Goal: Information Seeking & Learning: Check status

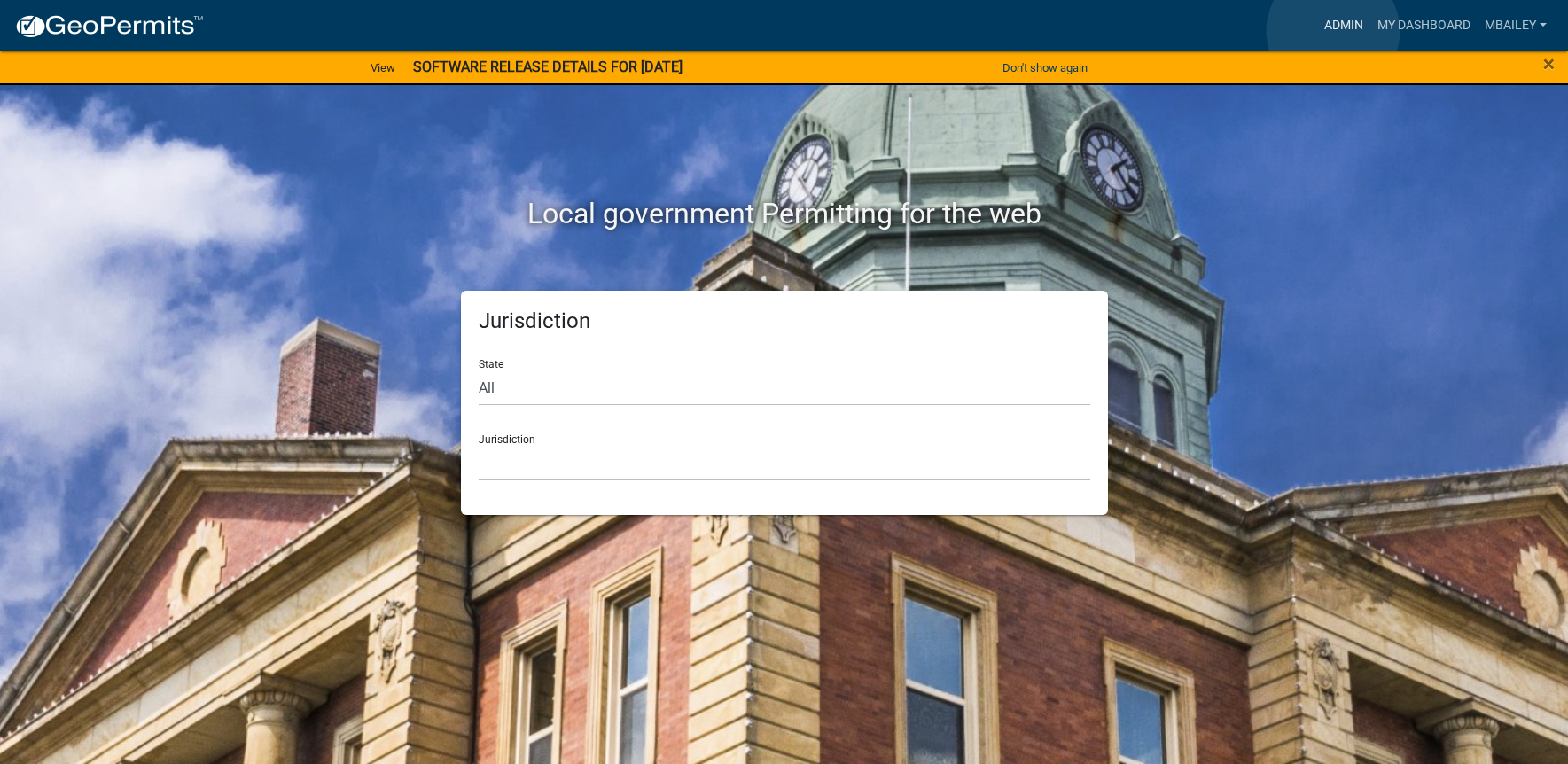
click at [1333, 31] on link "Admin" at bounding box center [1344, 25] width 53 height 34
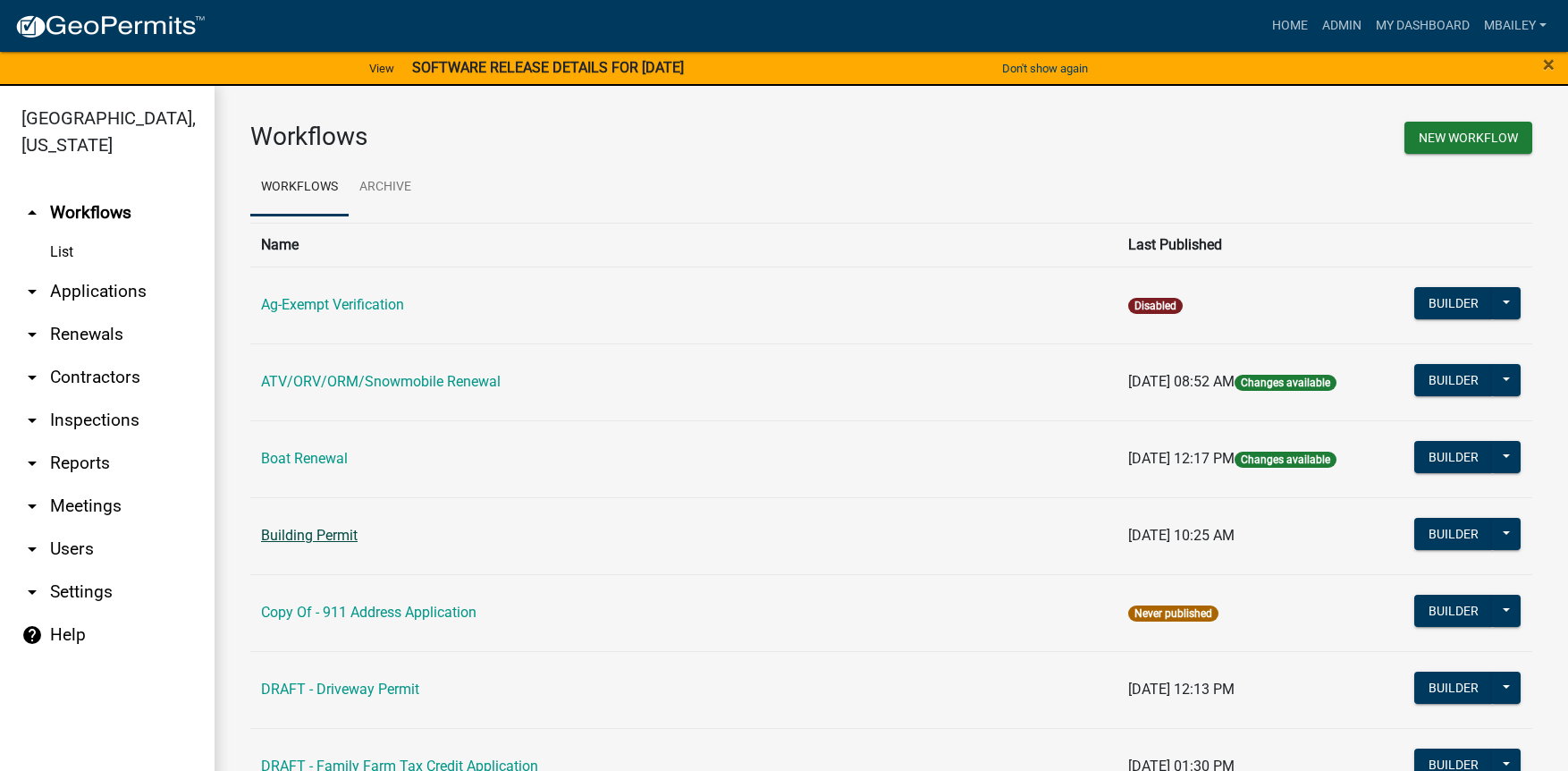
click at [339, 532] on link "Building Permit" at bounding box center [309, 535] width 96 height 17
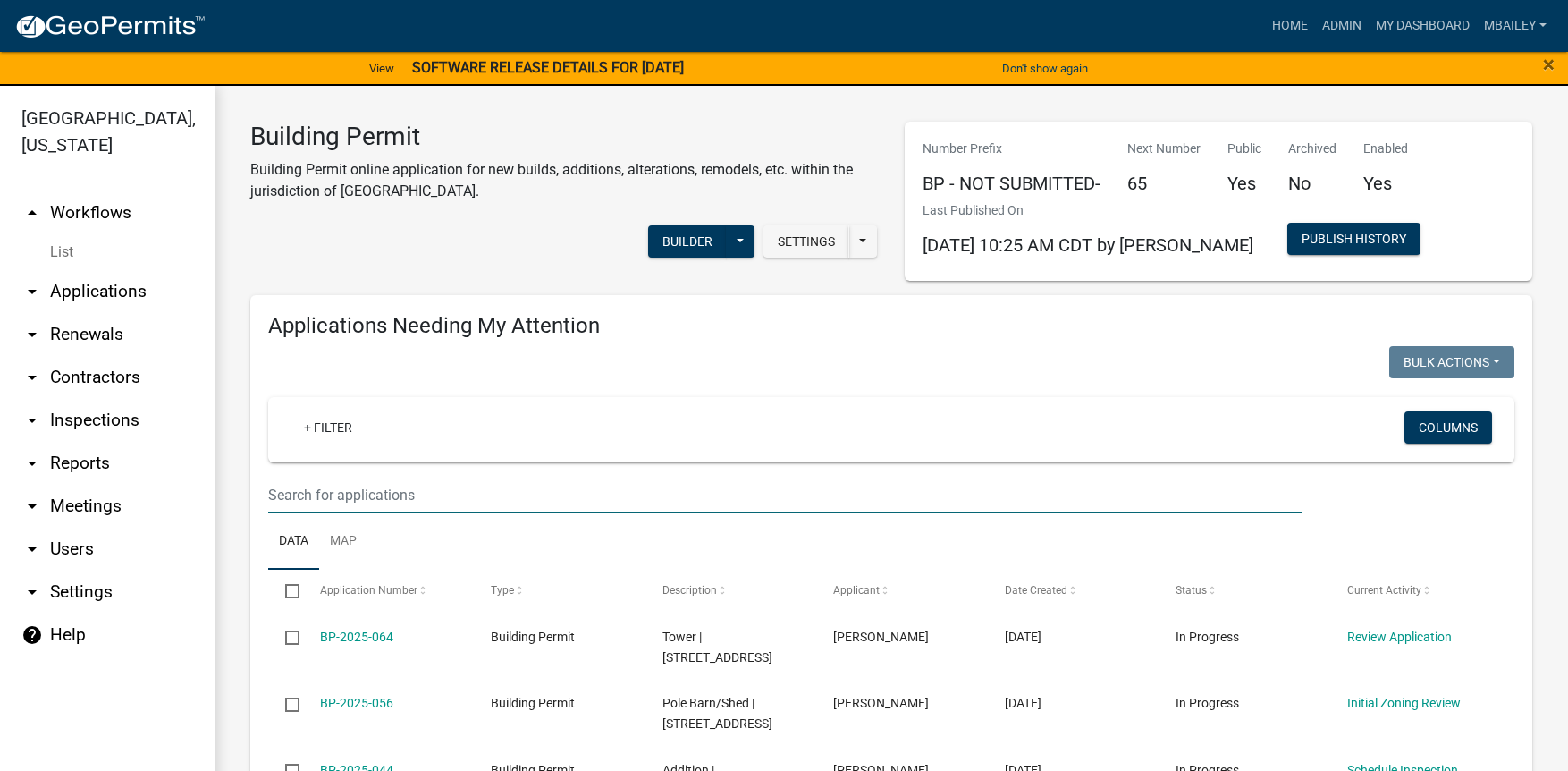
click at [290, 489] on input "text" at bounding box center [786, 495] width 1035 height 37
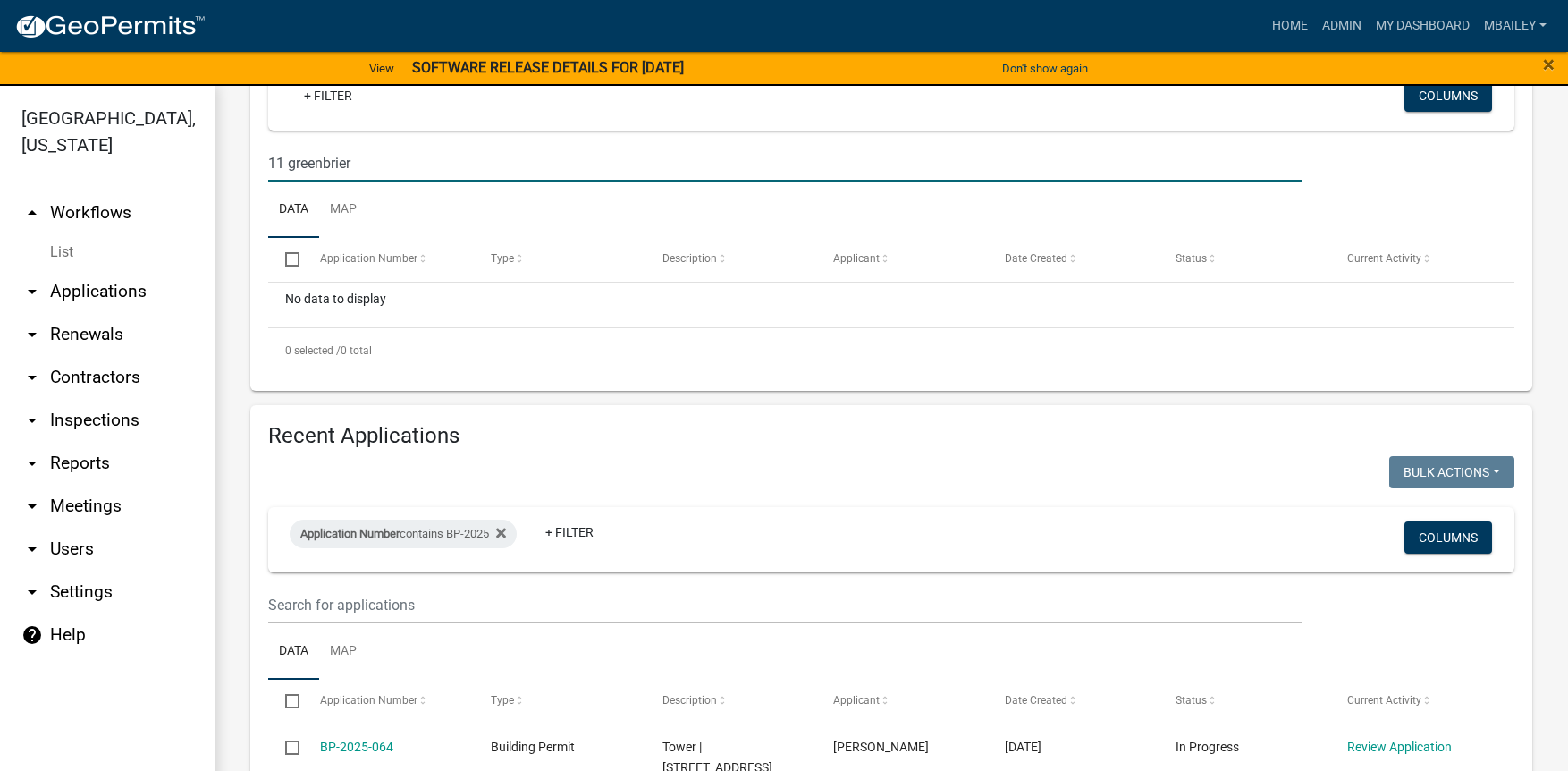
scroll to position [90, 0]
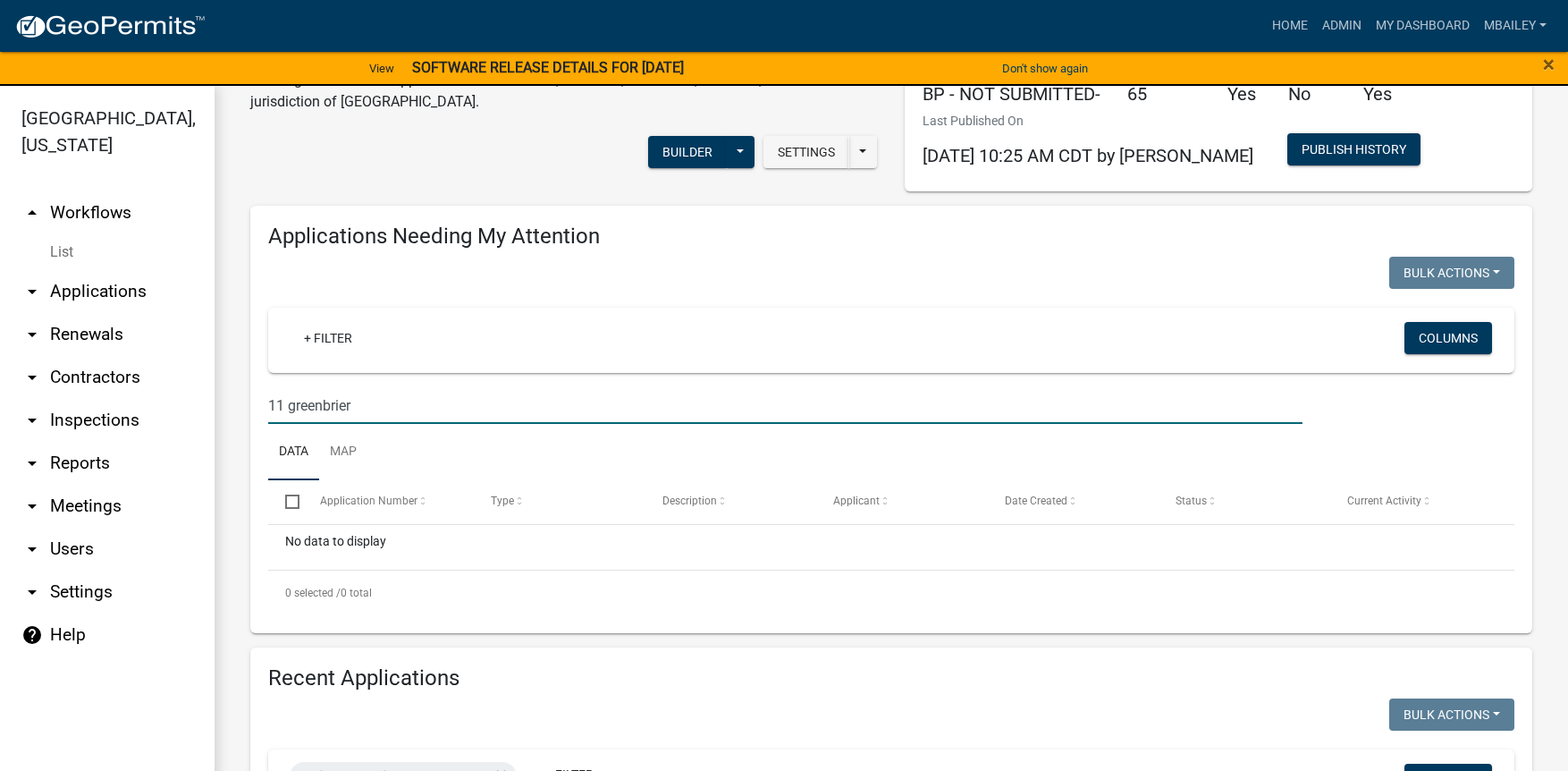
click at [364, 401] on input "11 greenbrier" at bounding box center [786, 405] width 1035 height 37
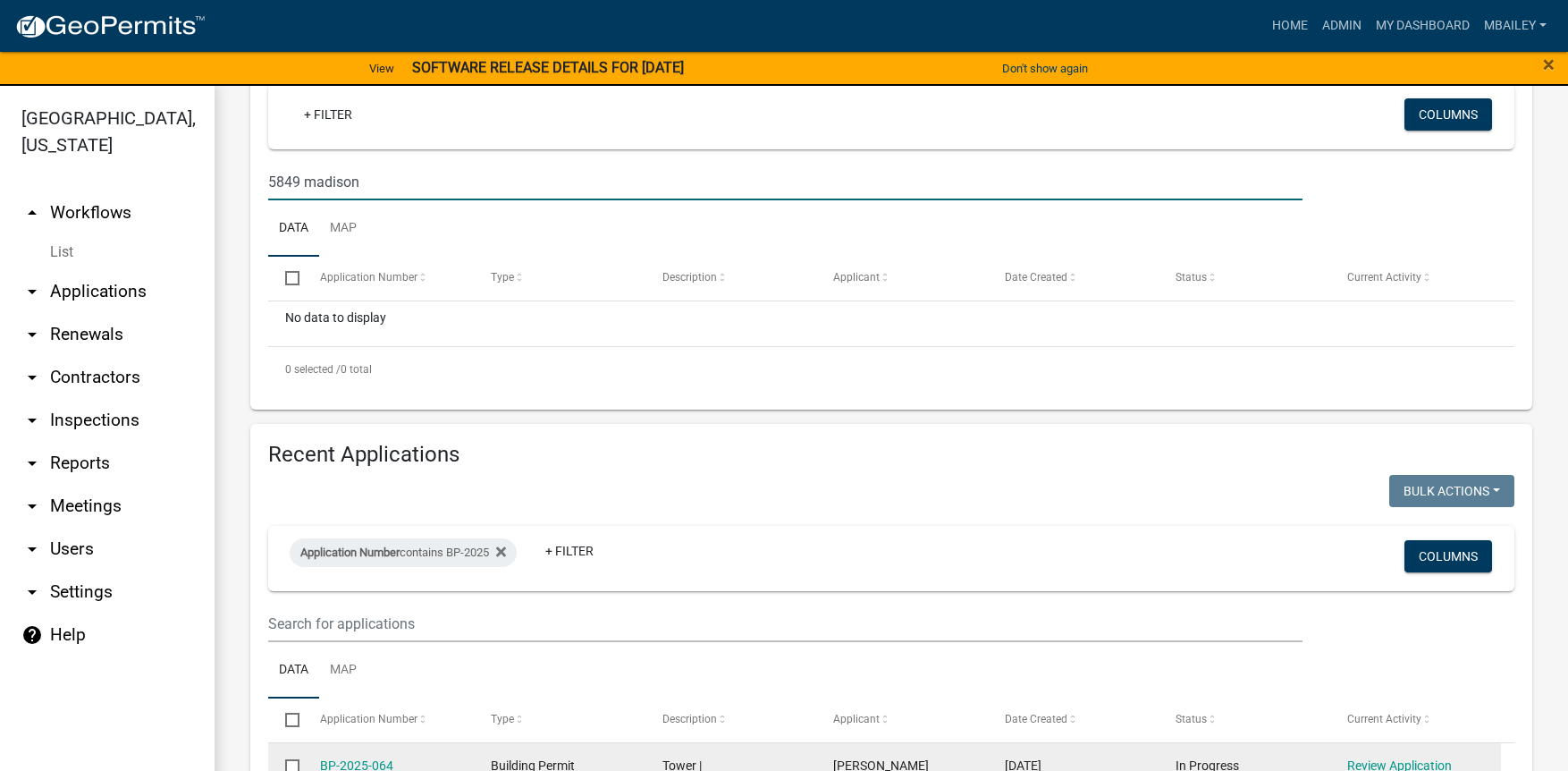
scroll to position [179, 0]
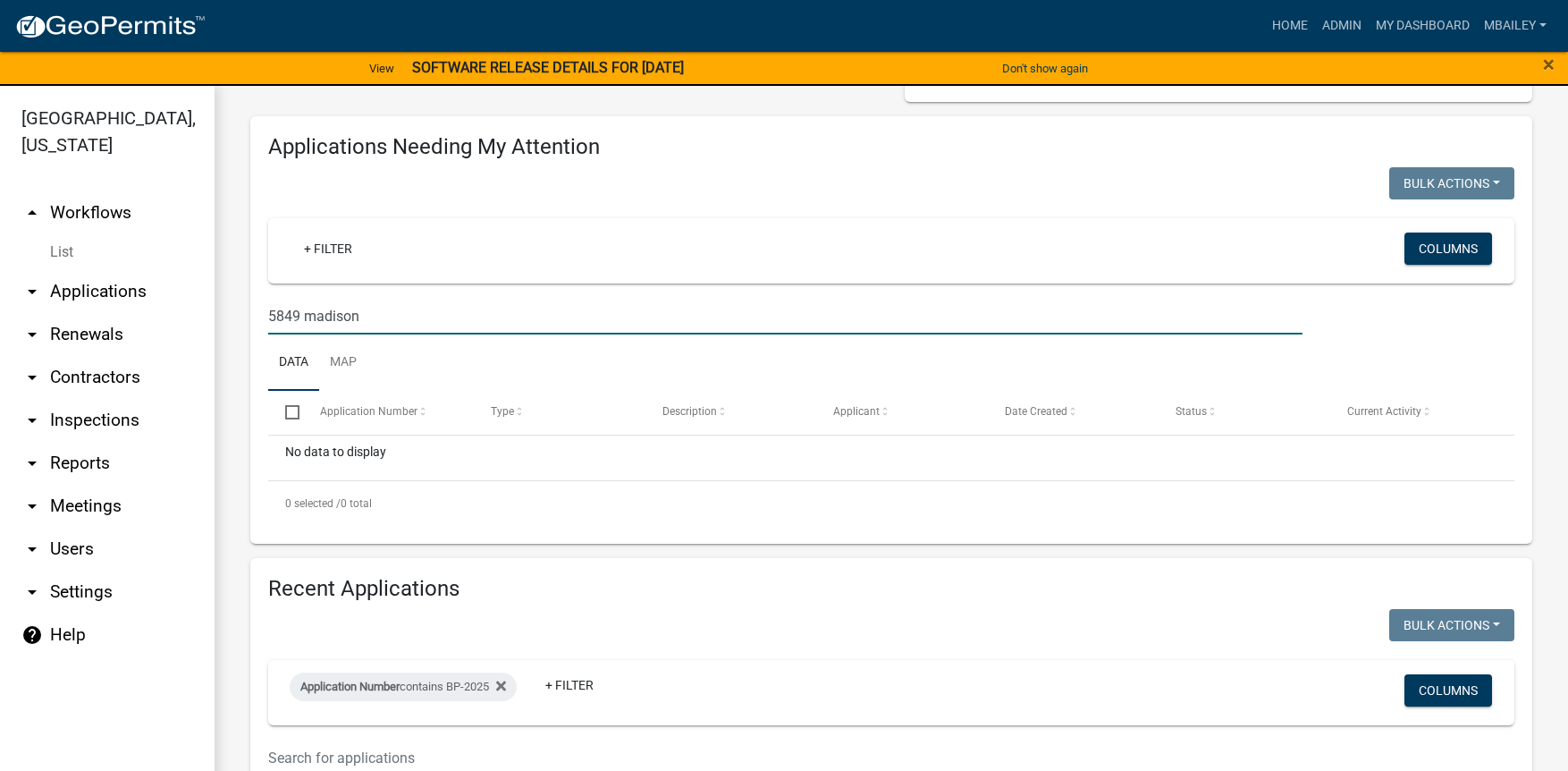
click at [391, 313] on input "5849 madison" at bounding box center [786, 316] width 1035 height 37
type input "5849"
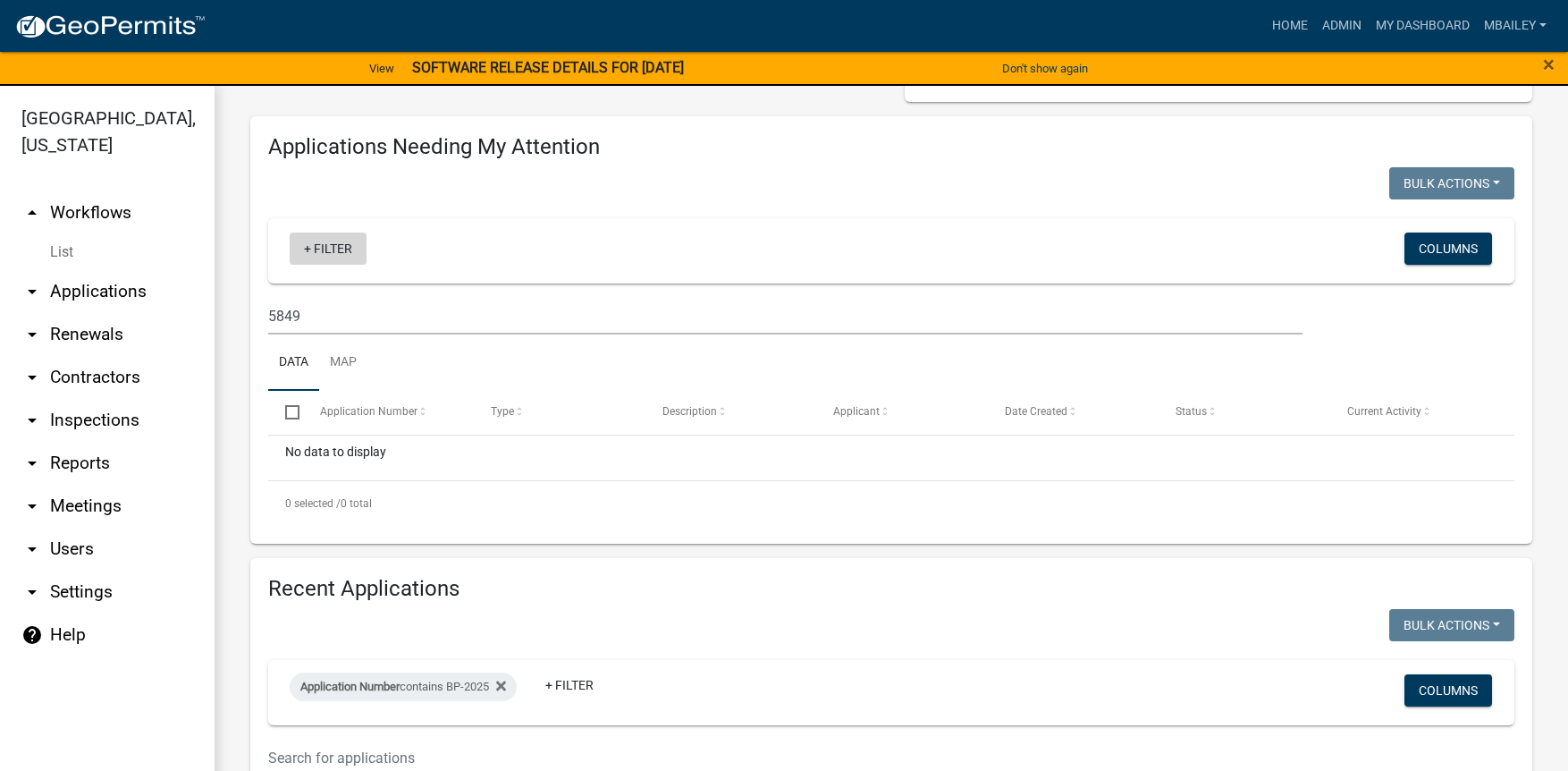
click at [324, 248] on link "+ Filter" at bounding box center [328, 249] width 77 height 32
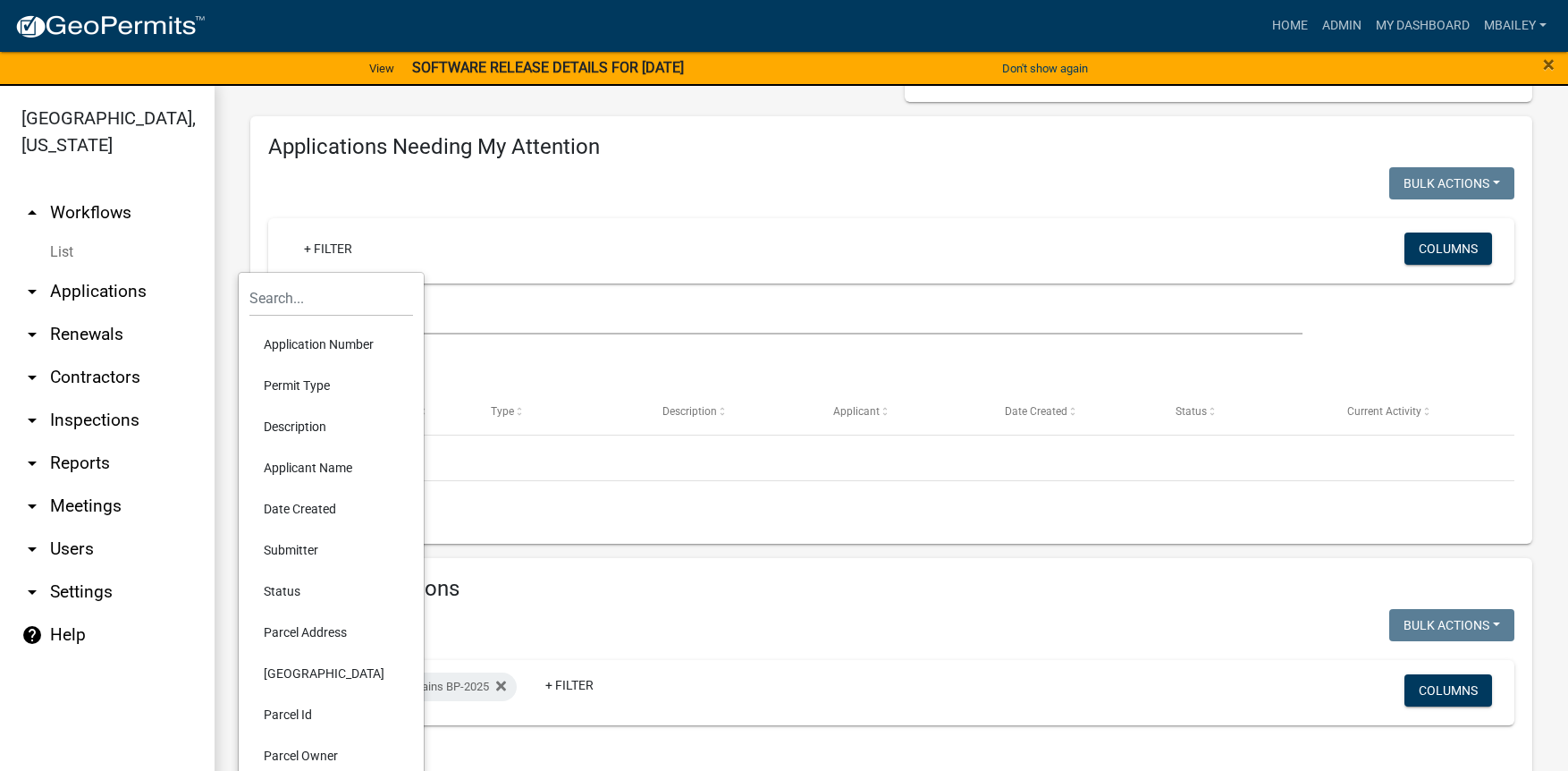
click at [318, 632] on li "Parcel Address" at bounding box center [332, 632] width 164 height 41
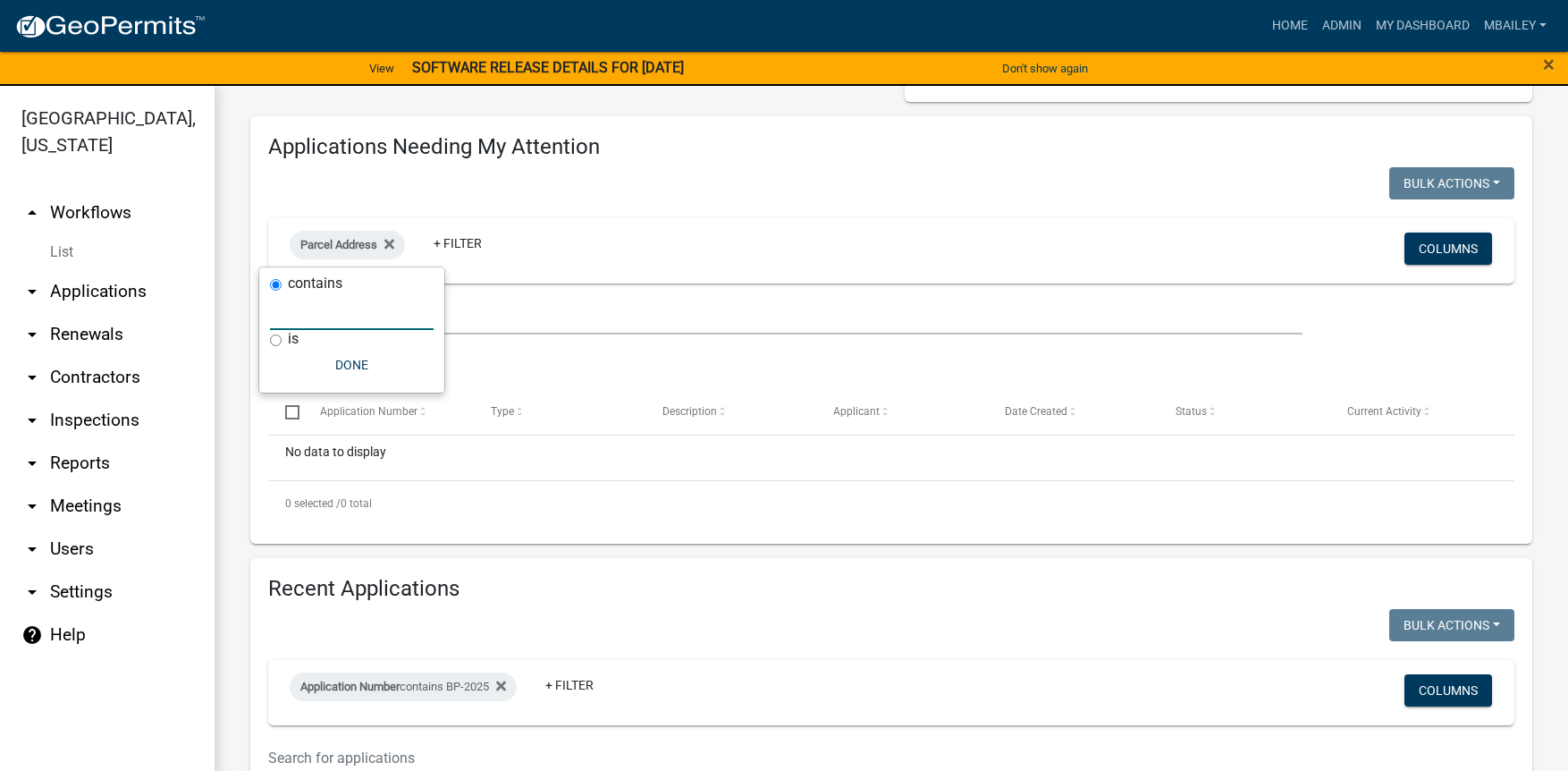
click at [314, 319] on input "text" at bounding box center [351, 311] width 164 height 37
type input "5849"
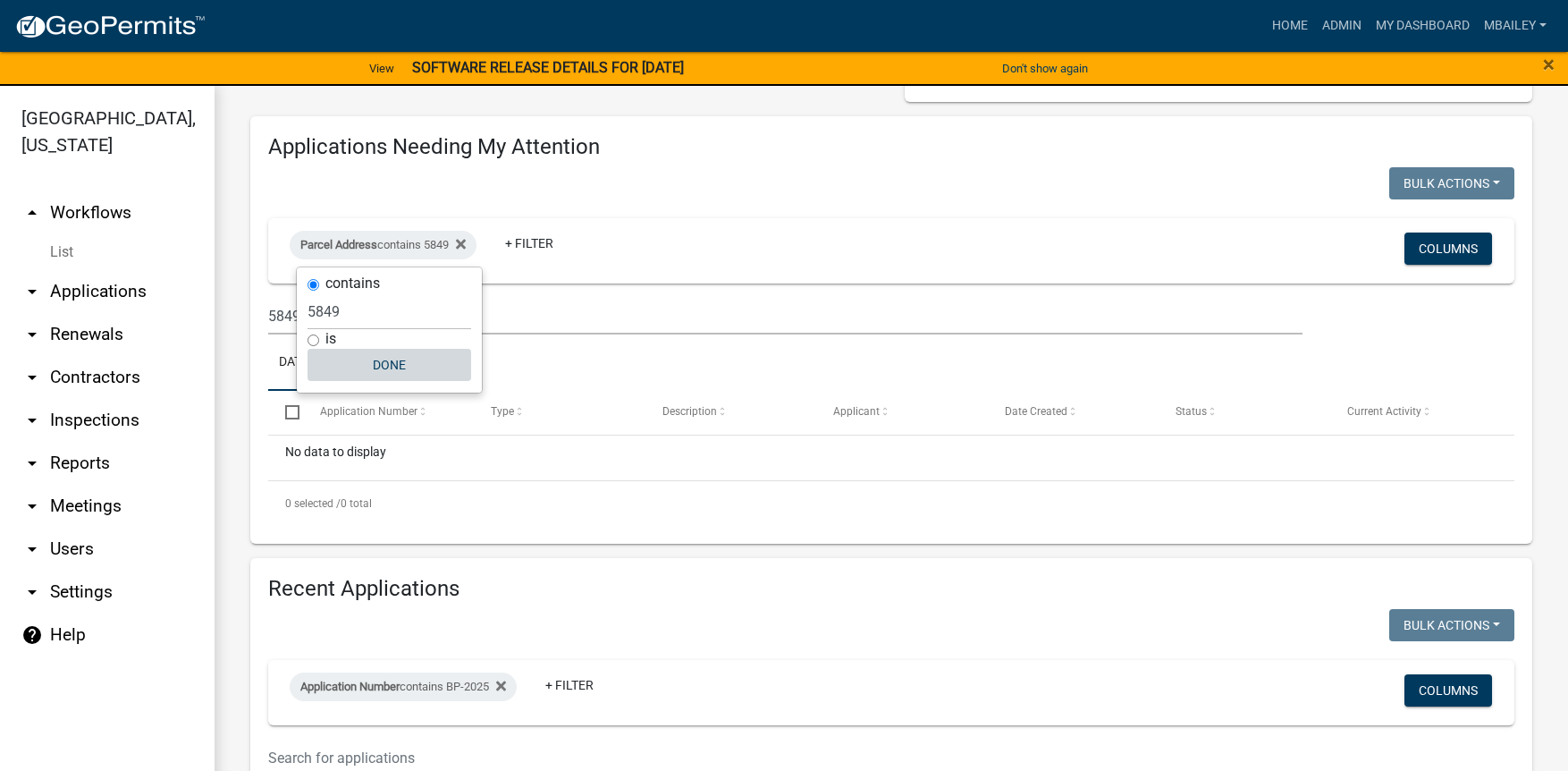
click at [385, 364] on button "Done" at bounding box center [389, 365] width 164 height 32
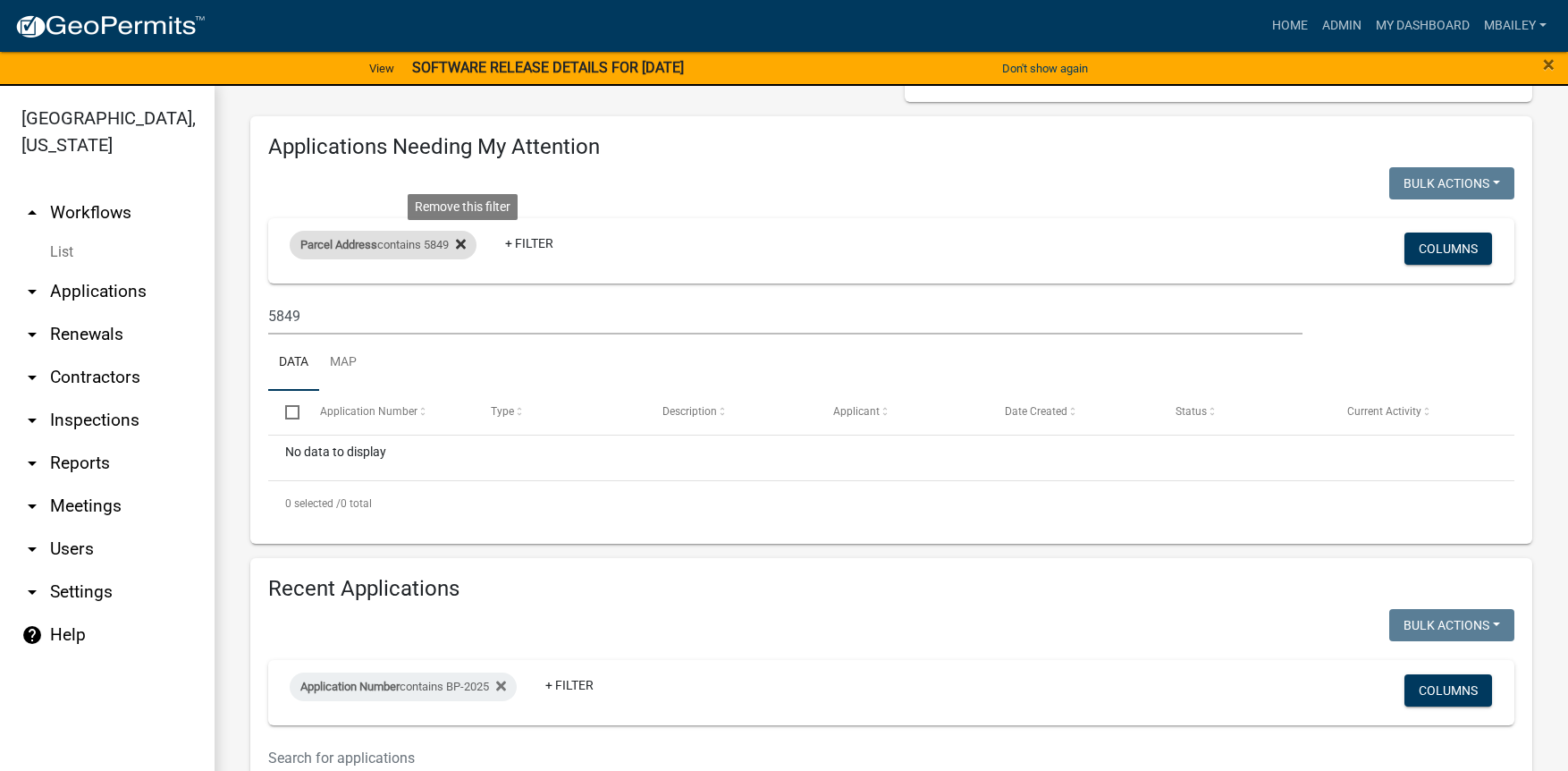
click at [466, 244] on icon at bounding box center [461, 243] width 9 height 14
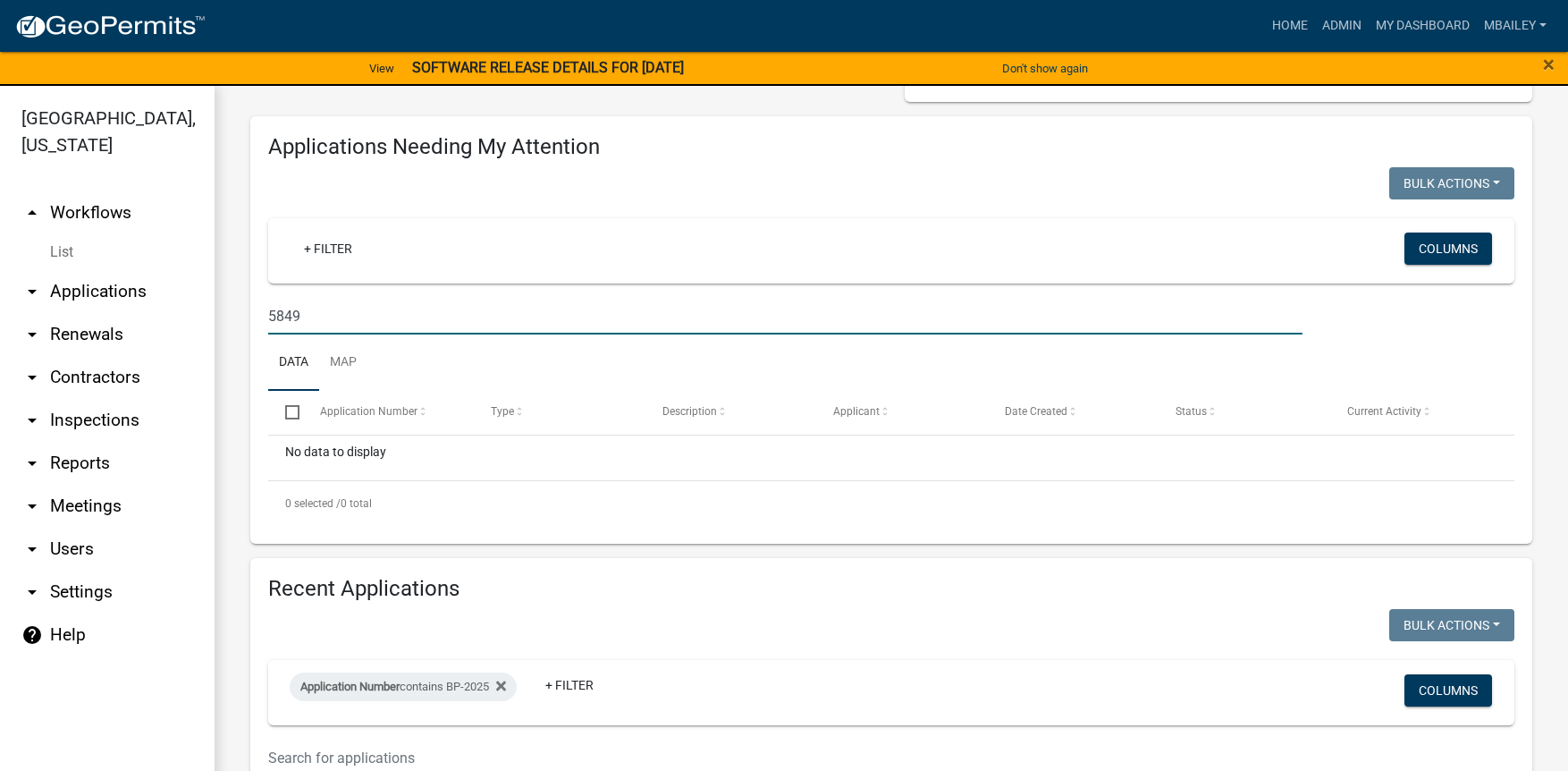
click at [329, 314] on input "5849" at bounding box center [786, 316] width 1035 height 37
click at [329, 312] on input "5849" at bounding box center [786, 316] width 1035 height 37
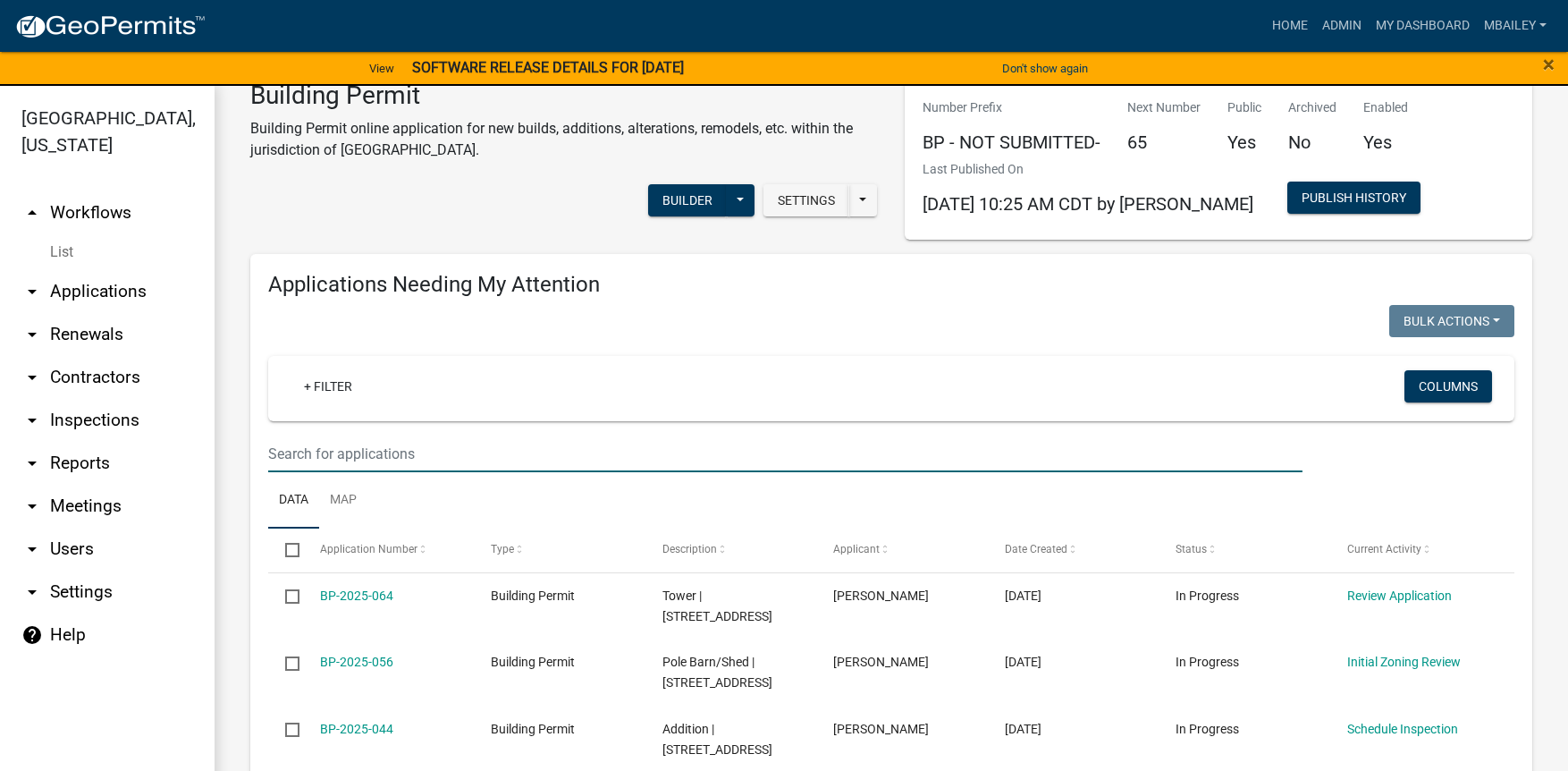
scroll to position [0, 0]
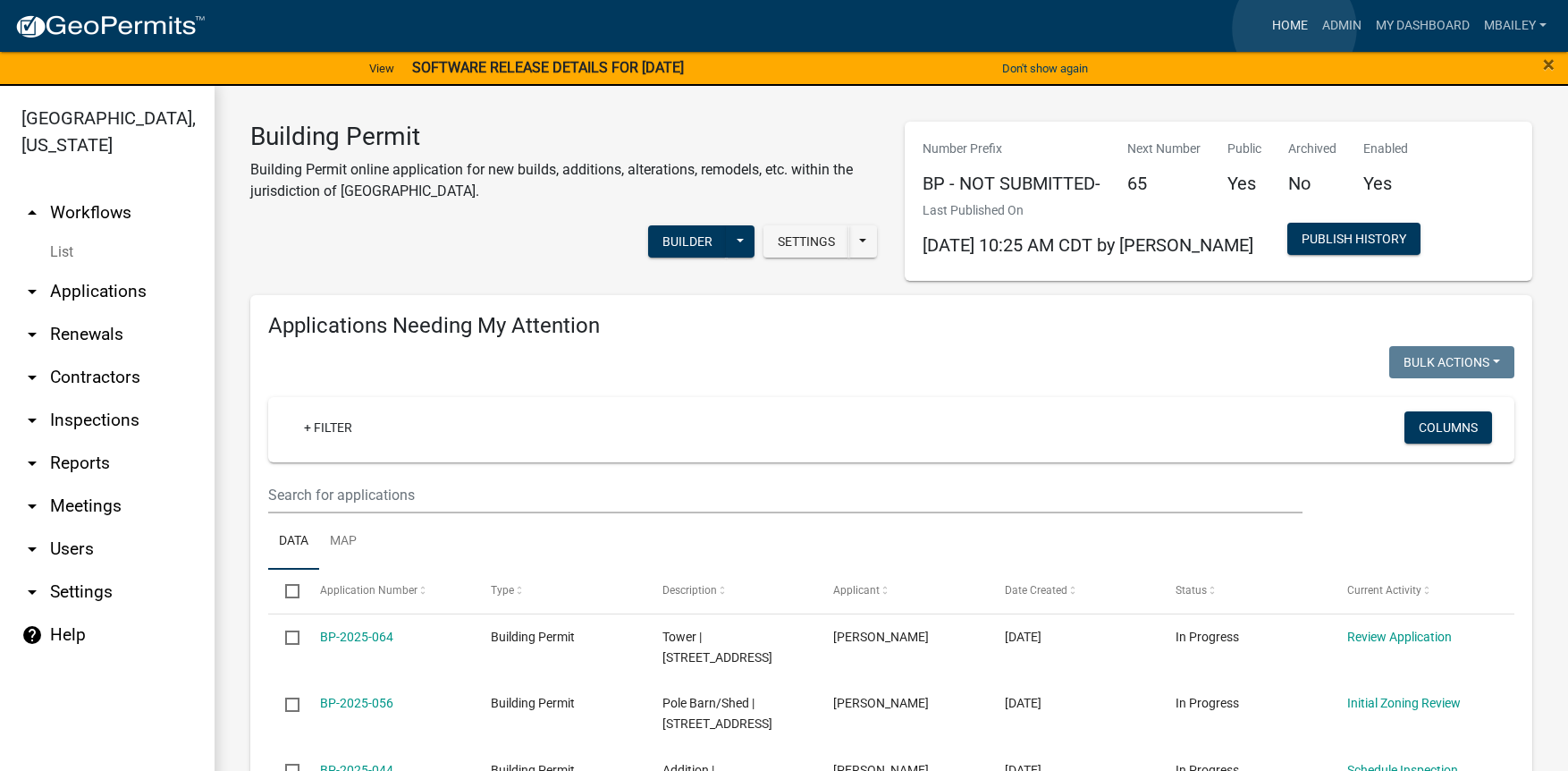
click at [1295, 28] on link "Home" at bounding box center [1289, 25] width 50 height 34
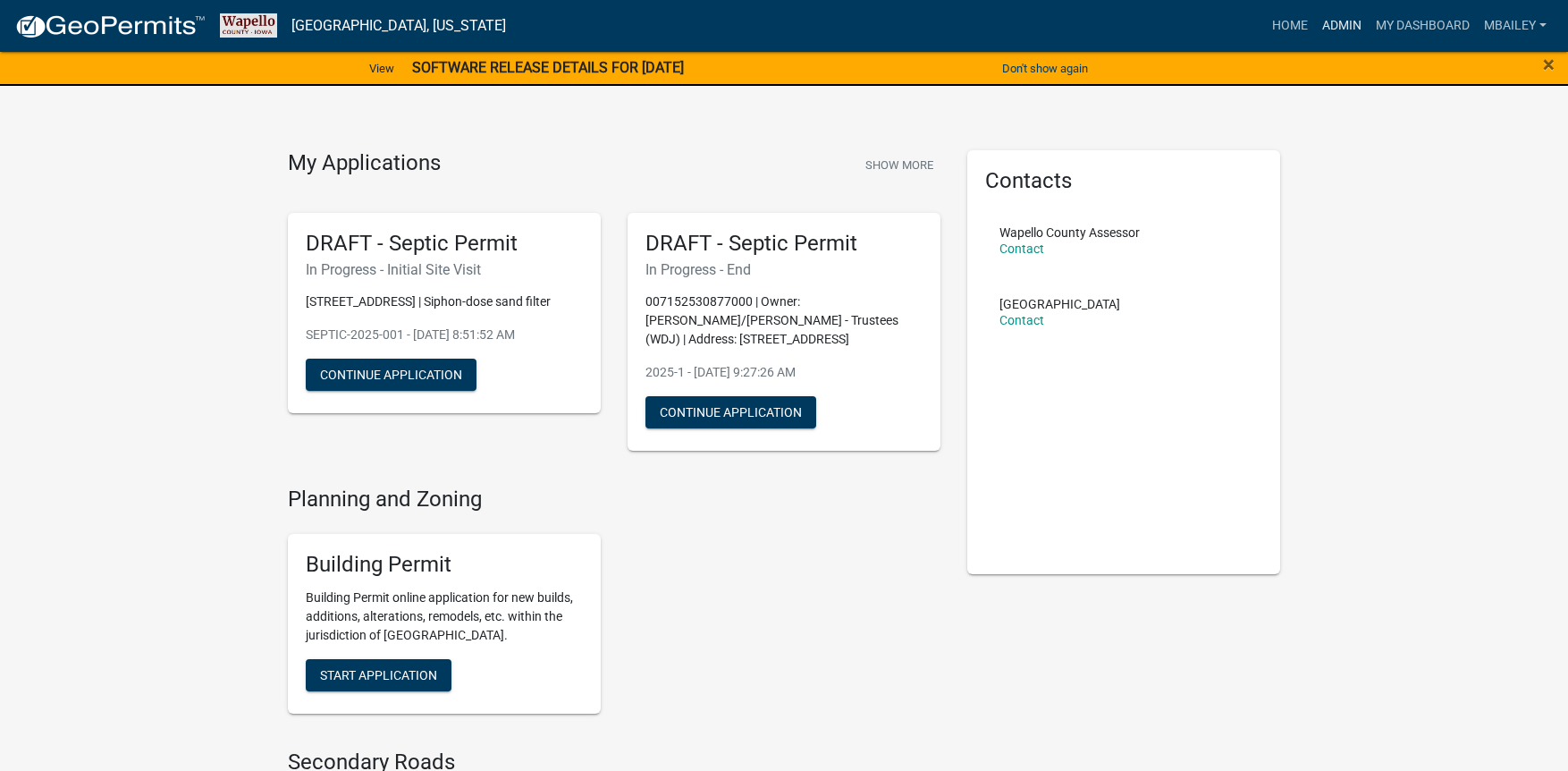
click at [1352, 25] on link "Admin" at bounding box center [1341, 25] width 54 height 34
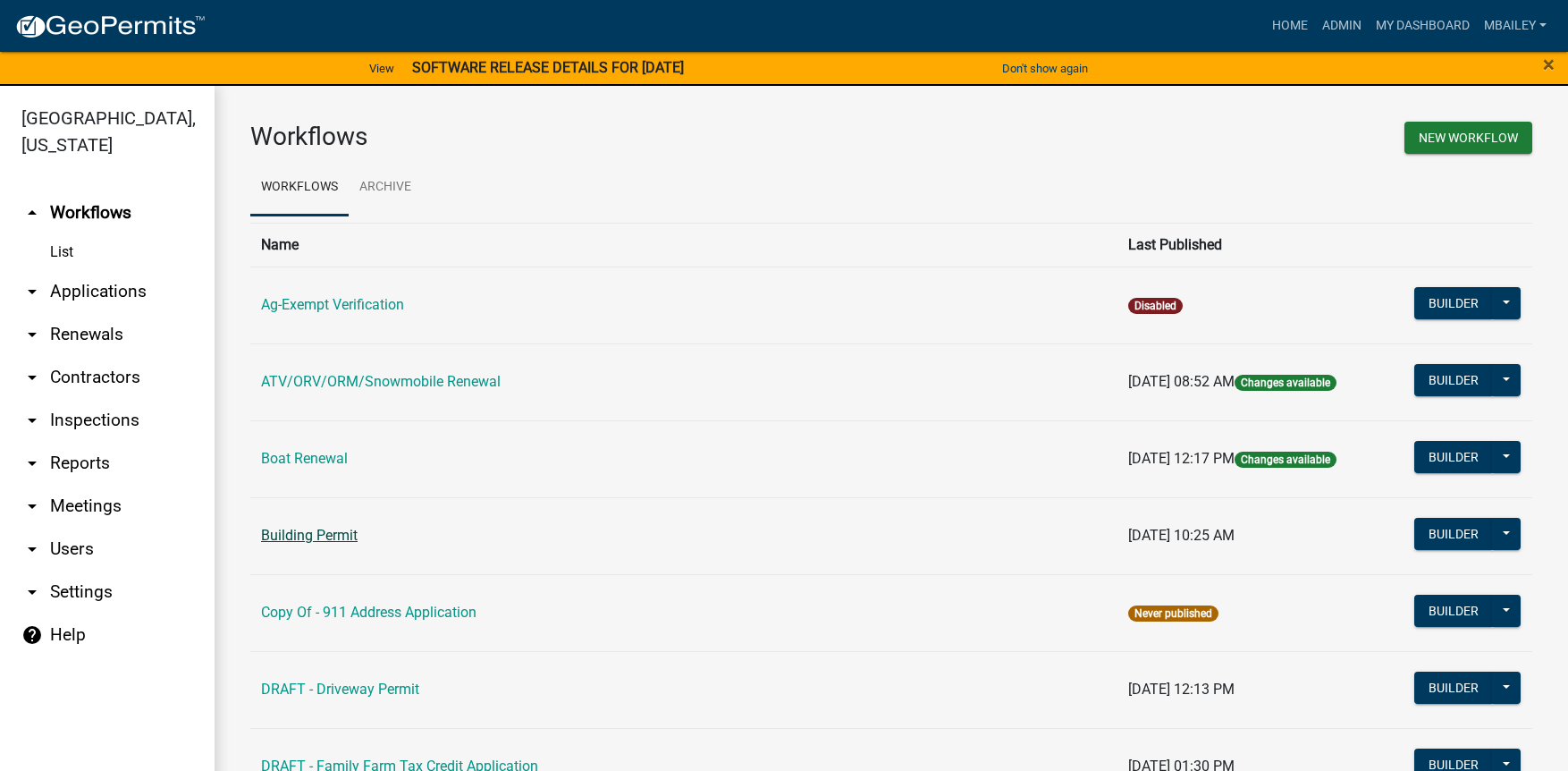
click at [322, 534] on link "Building Permit" at bounding box center [309, 535] width 96 height 17
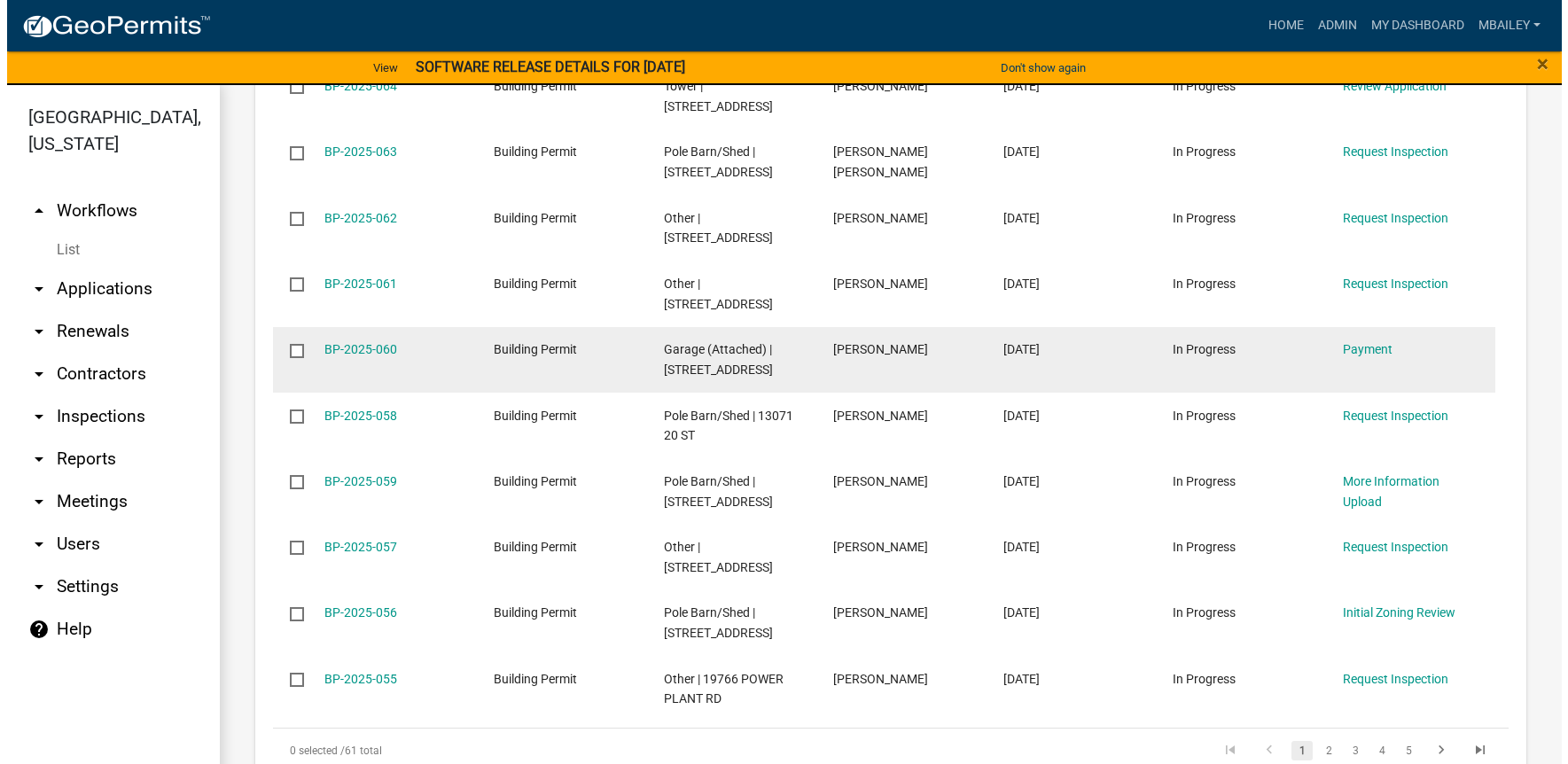
scroll to position [1222, 0]
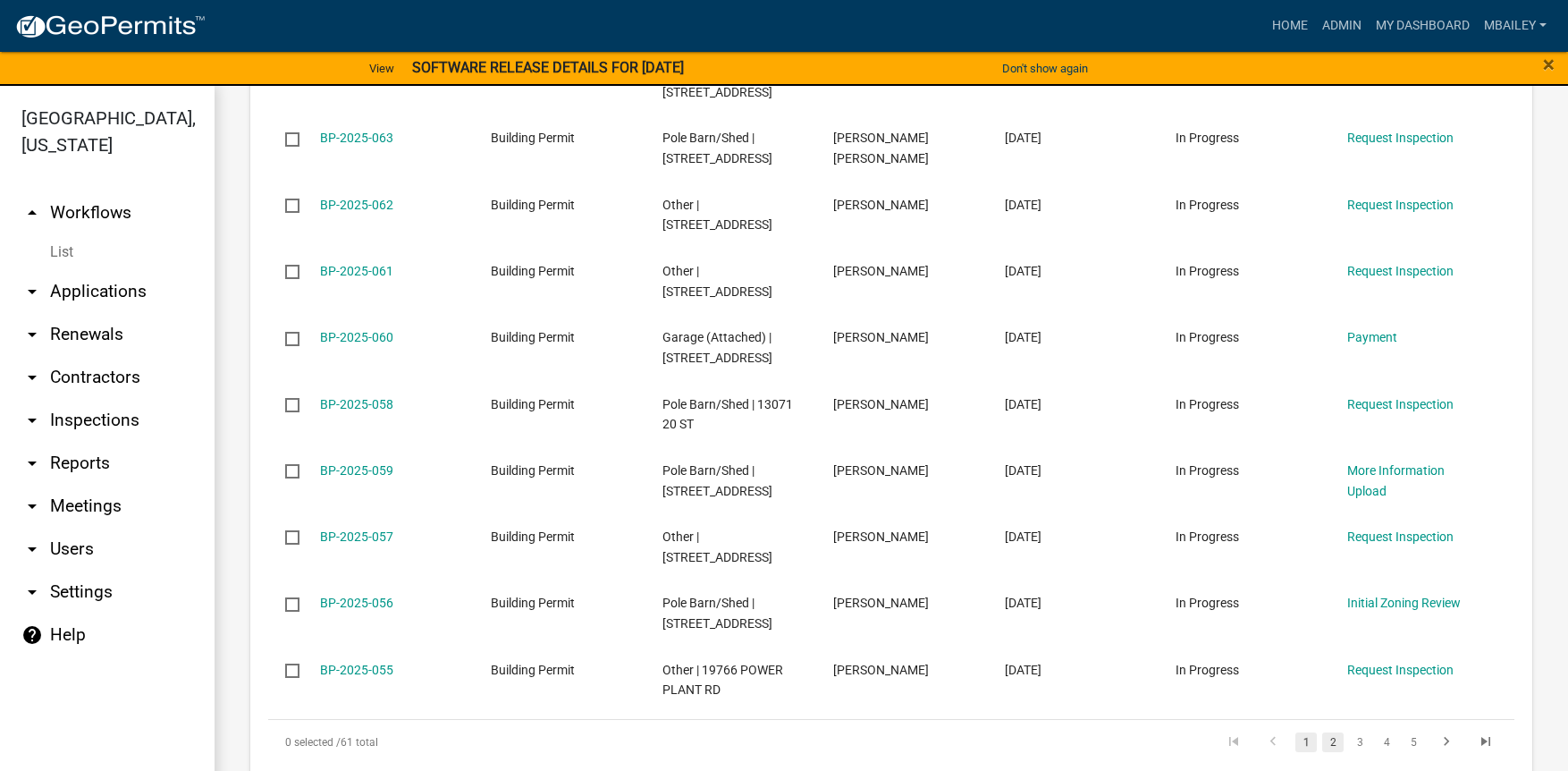
click at [1322, 732] on link "2" at bounding box center [1332, 742] width 22 height 20
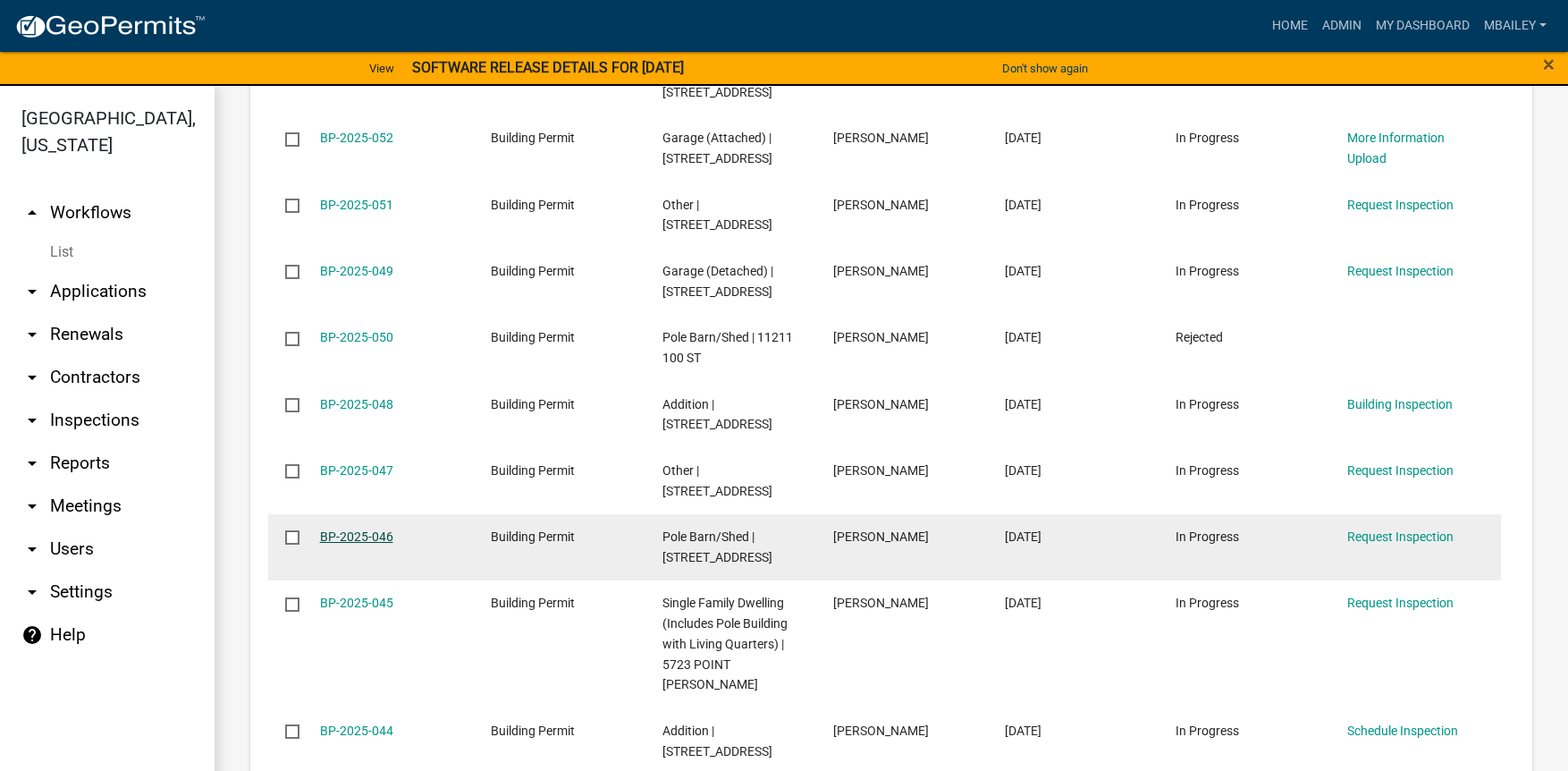
click at [374, 530] on link "BP-2025-046" at bounding box center [357, 536] width 74 height 14
